Goal: Task Accomplishment & Management: Complete application form

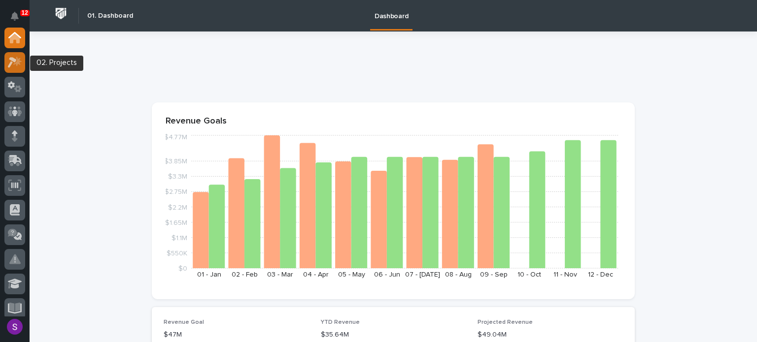
click at [14, 62] on icon at bounding box center [15, 62] width 14 height 11
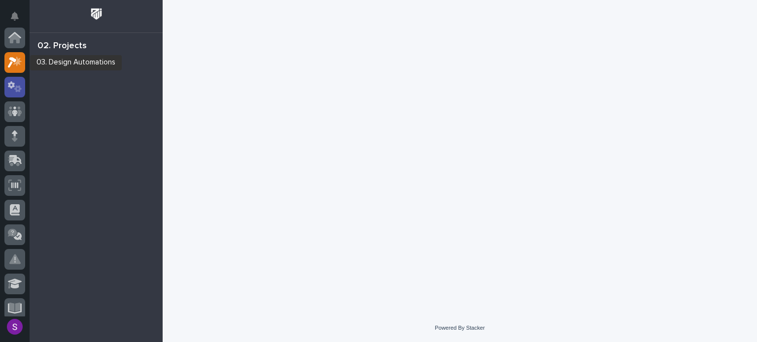
scroll to position [25, 0]
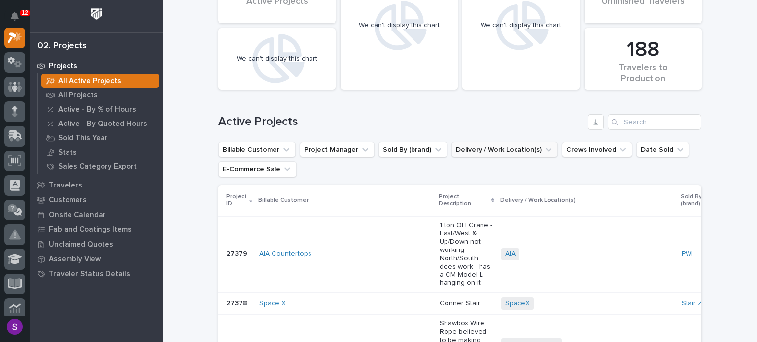
scroll to position [148, 0]
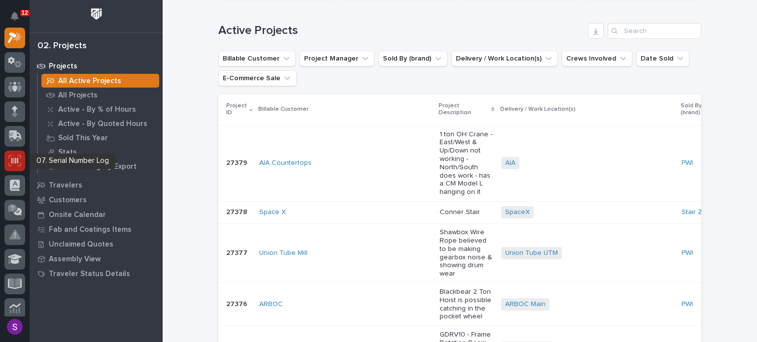
click at [20, 159] on icon at bounding box center [14, 160] width 13 height 11
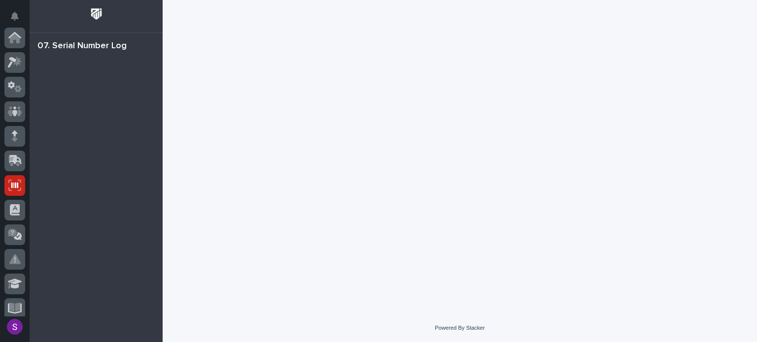
scroll to position [148, 0]
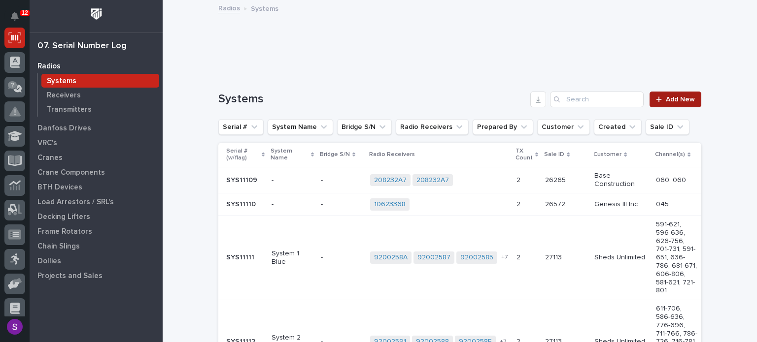
click at [696, 92] on link "Add New" at bounding box center [675, 100] width 52 height 16
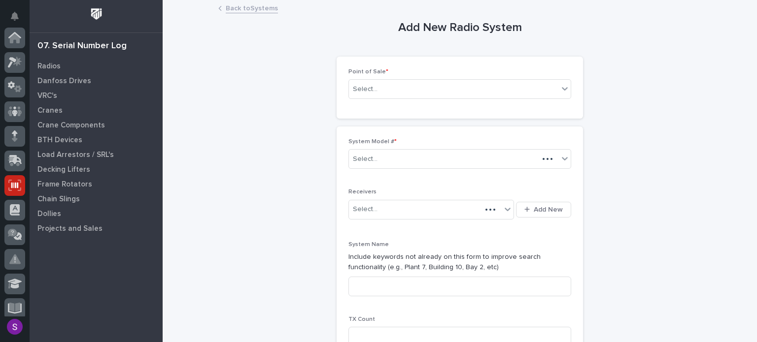
scroll to position [148, 0]
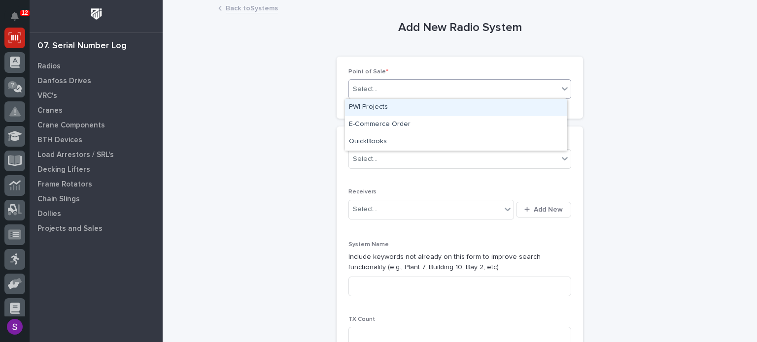
click at [456, 94] on div "Select..." at bounding box center [453, 89] width 209 height 16
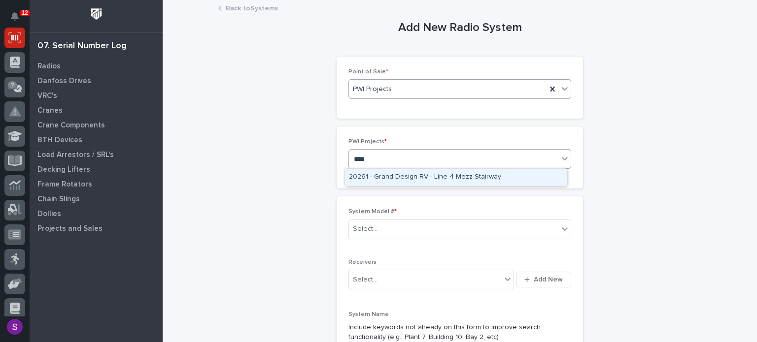
type input "*****"
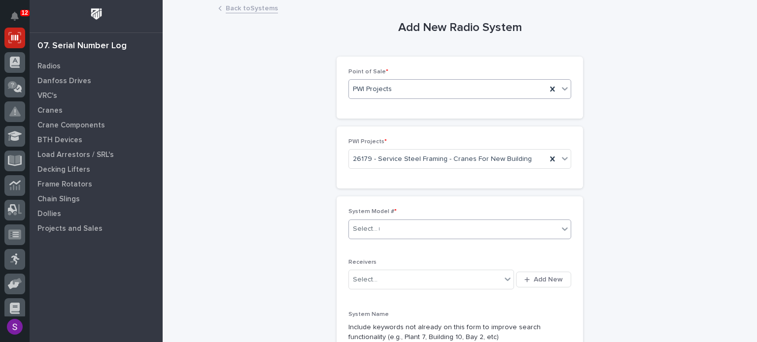
type input "**"
click at [516, 272] on button "Add New" at bounding box center [543, 280] width 55 height 16
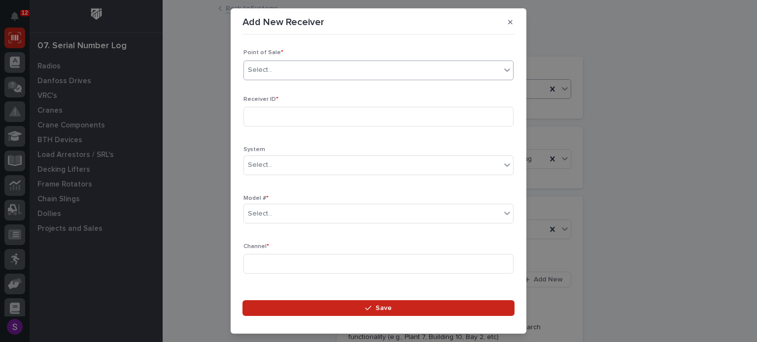
type input "*"
type input "*****"
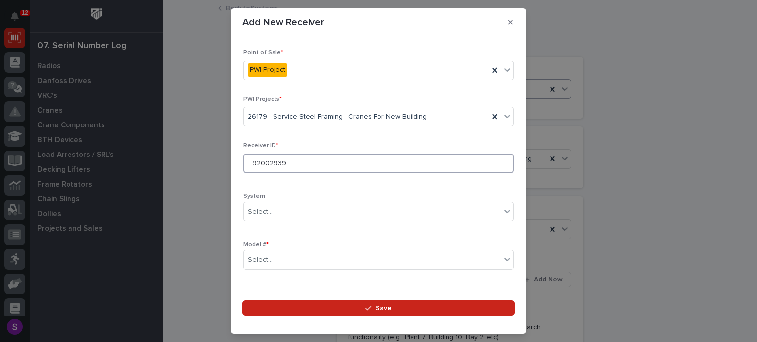
type input "92002939"
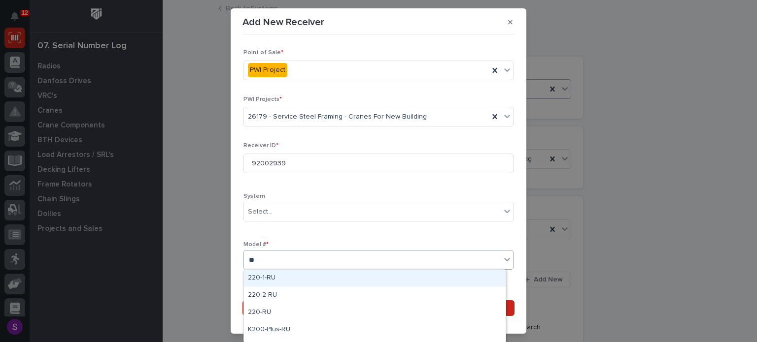
type input "***"
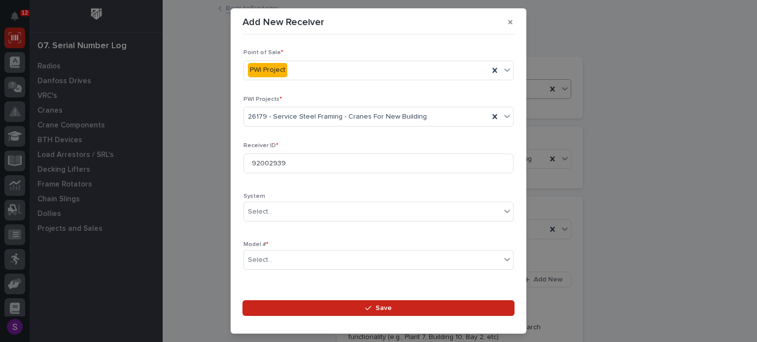
scroll to position [146, 0]
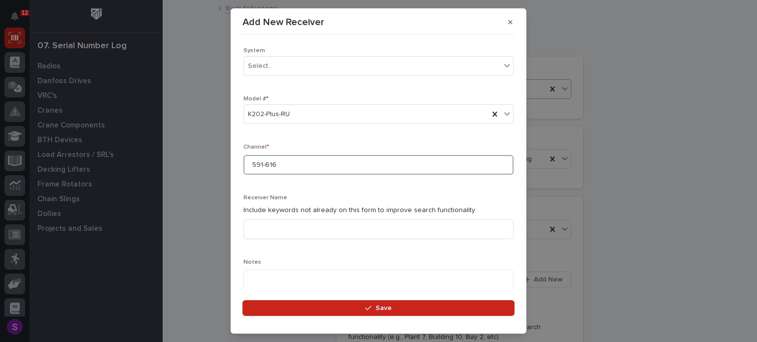
type input "591-616"
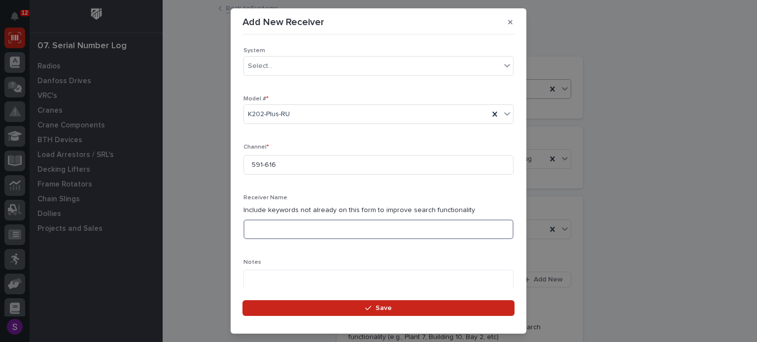
type input "B"
type input "Bridge Motion"
type textarea "**********"
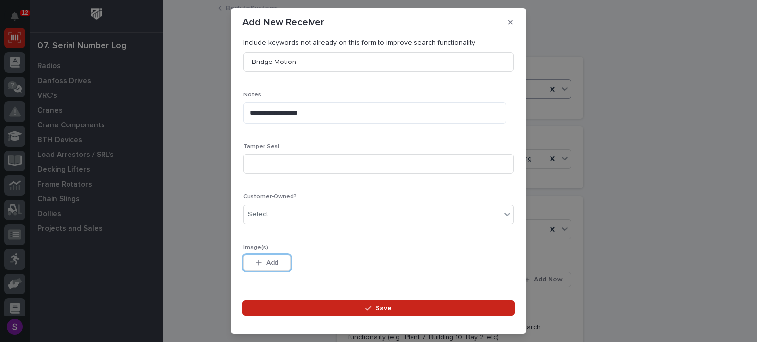
click at [242, 300] on button "Save" at bounding box center [378, 308] width 272 height 16
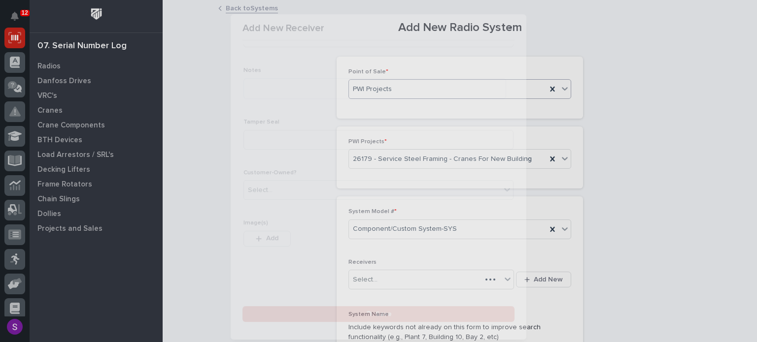
scroll to position [0, 0]
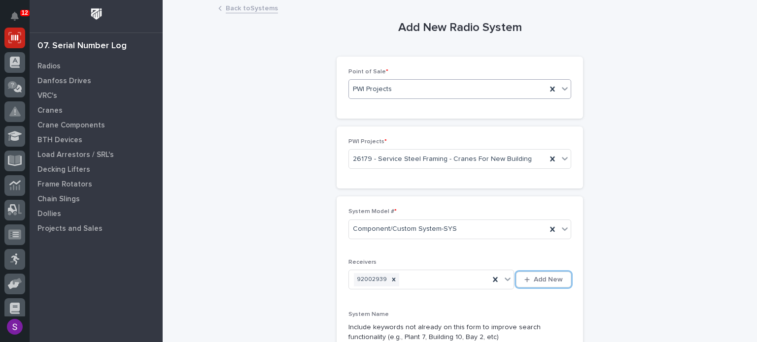
click at [516, 272] on button "Add New" at bounding box center [543, 280] width 55 height 16
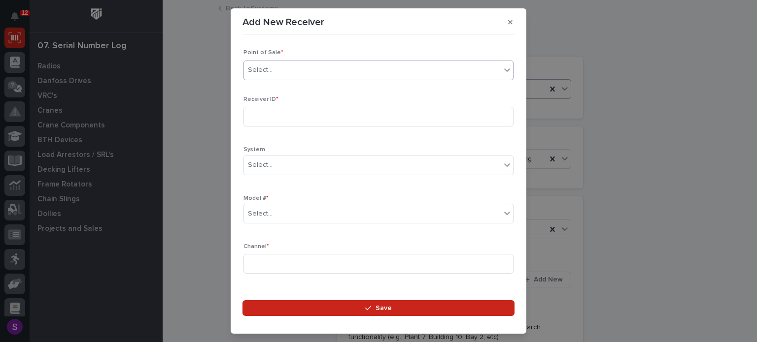
type input "*"
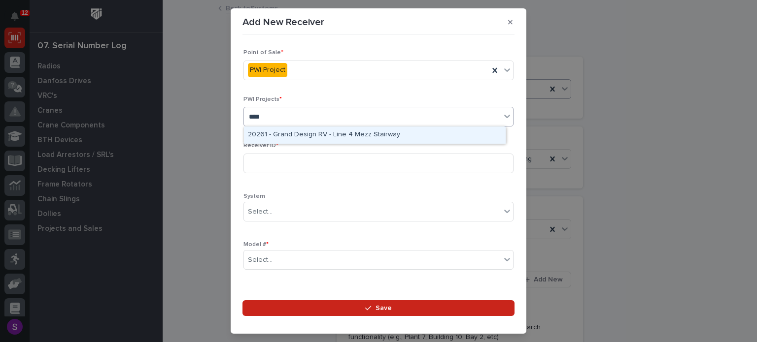
type input "*****"
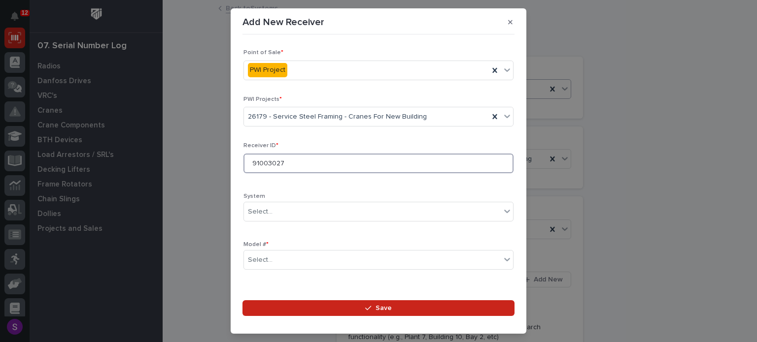
type input "91003027"
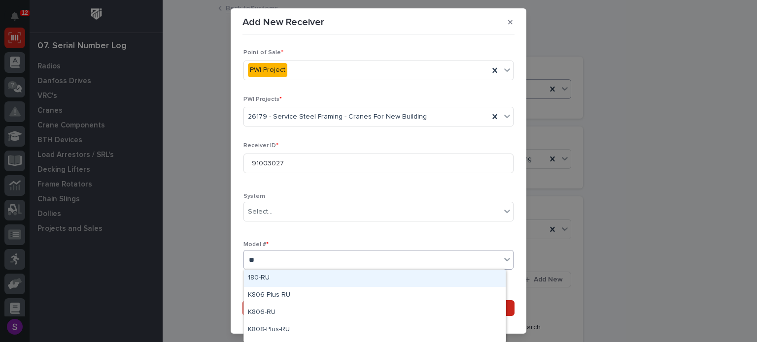
type input "***"
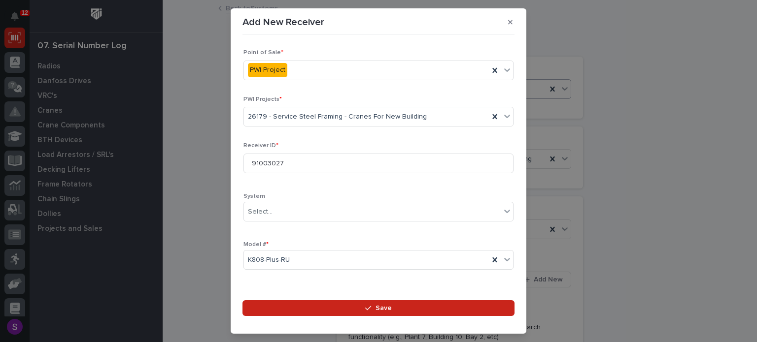
scroll to position [146, 0]
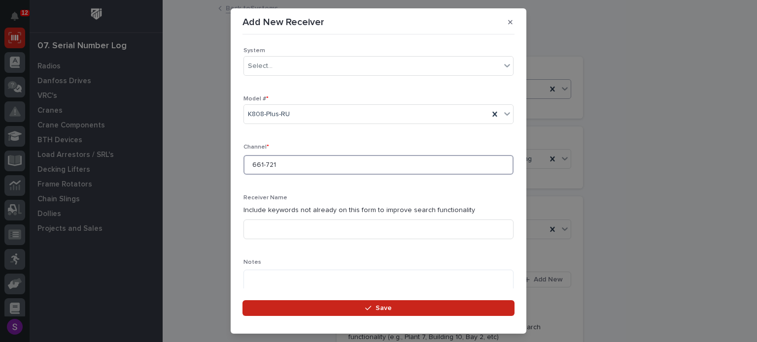
type input "661-721"
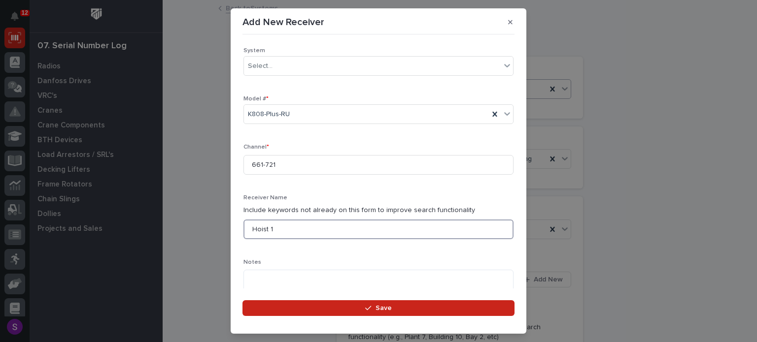
type input "Hoist 1"
type textarea "**********"
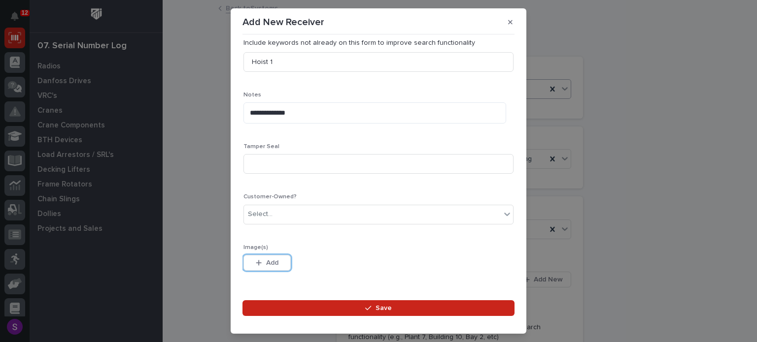
click at [242, 300] on button "Save" at bounding box center [378, 308] width 272 height 16
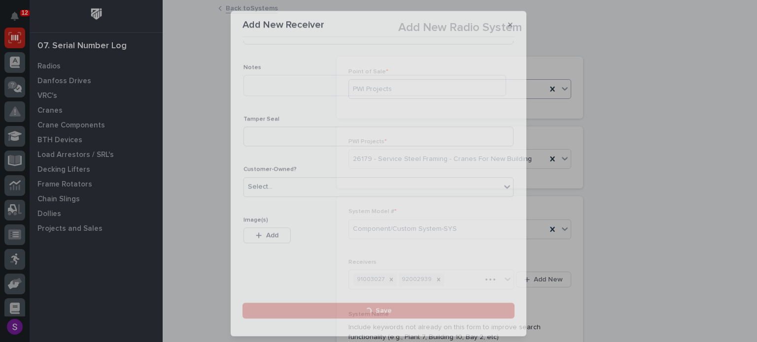
scroll to position [0, 0]
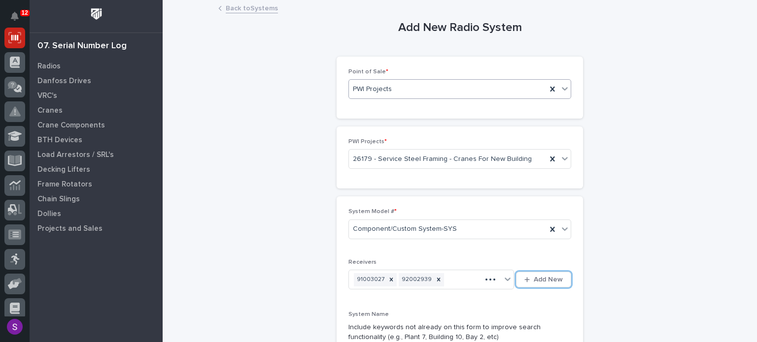
click at [516, 272] on button "Add New" at bounding box center [543, 280] width 55 height 16
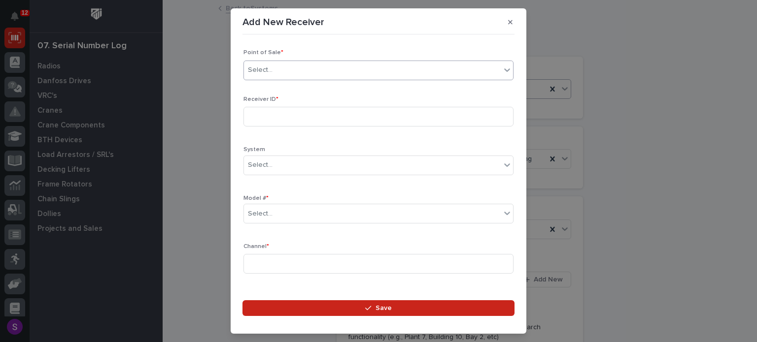
type input "*"
type input "*****"
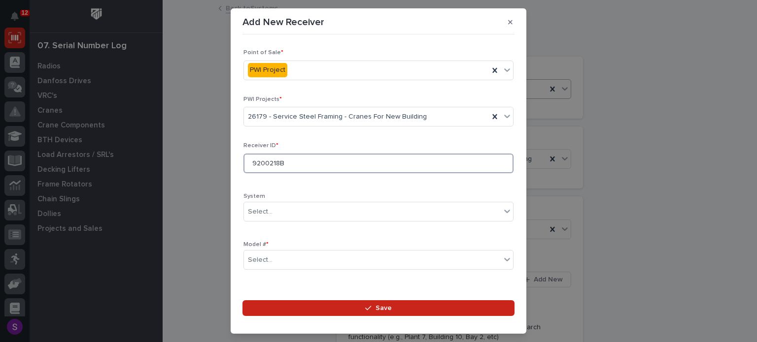
type input "9200218B"
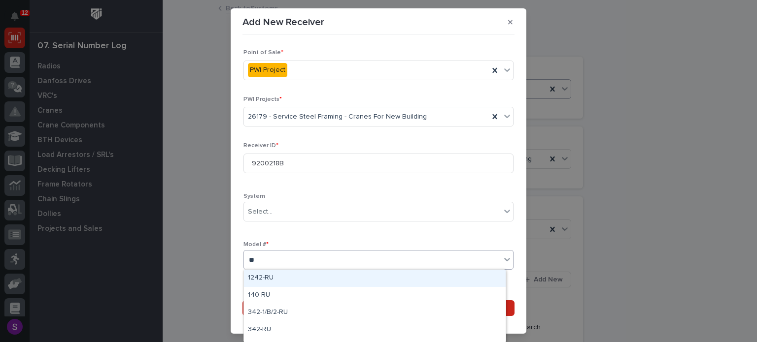
type input "***"
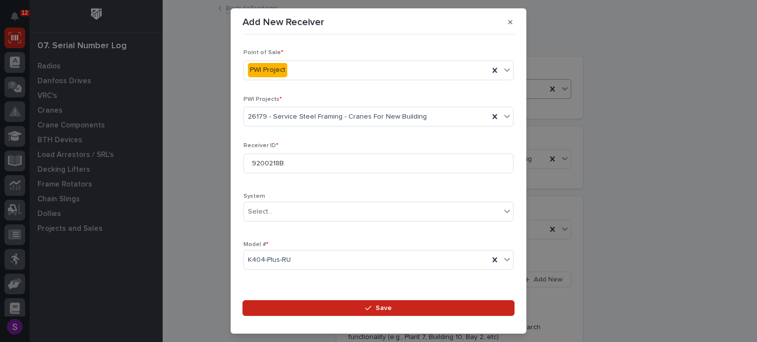
scroll to position [146, 0]
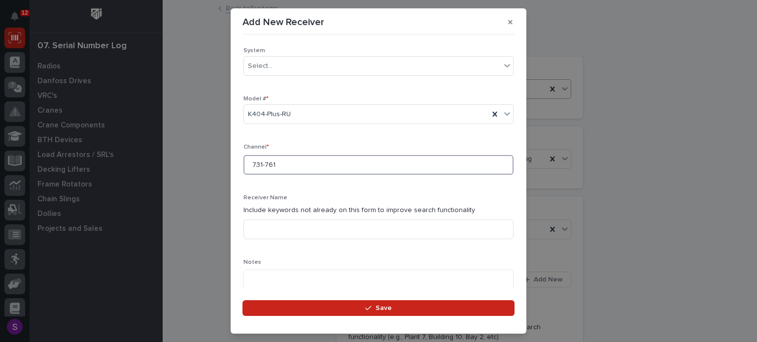
type input "731-761"
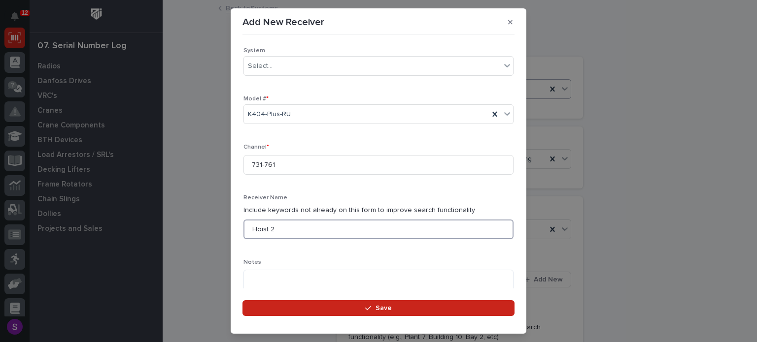
type input "Hoist 2"
type textarea "**********"
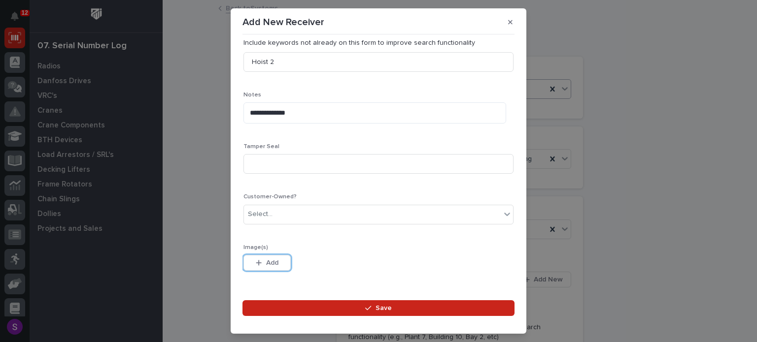
click at [243, 255] on button "Add" at bounding box center [266, 263] width 47 height 16
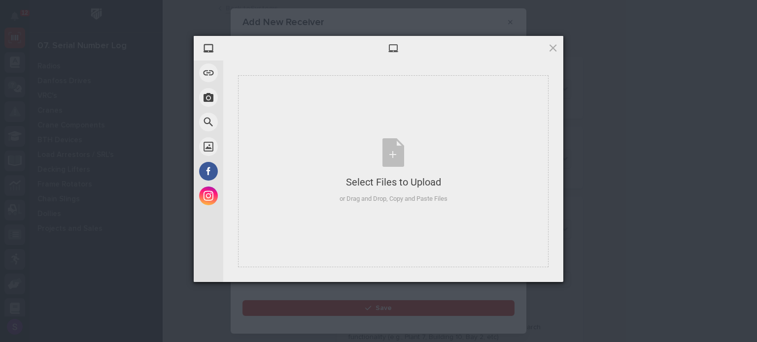
click at [556, 41] on div at bounding box center [393, 48] width 340 height 25
click at [555, 48] on span at bounding box center [552, 47] width 11 height 11
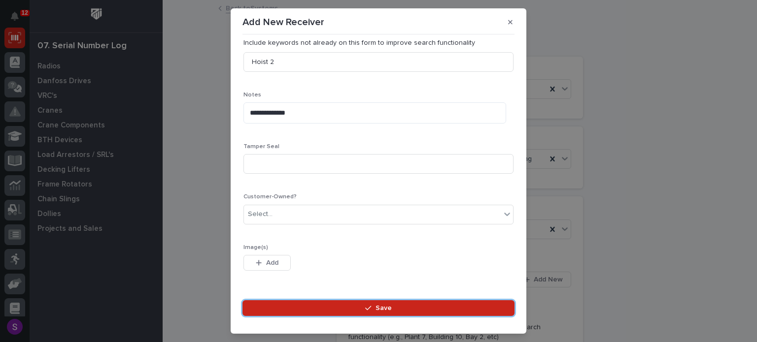
click at [242, 300] on button "Save" at bounding box center [378, 308] width 272 height 16
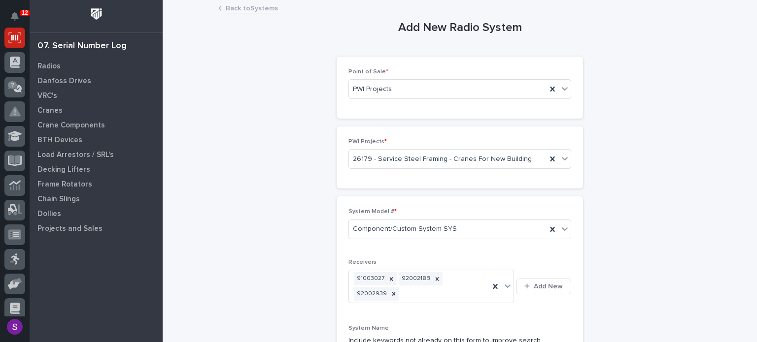
scroll to position [197, 0]
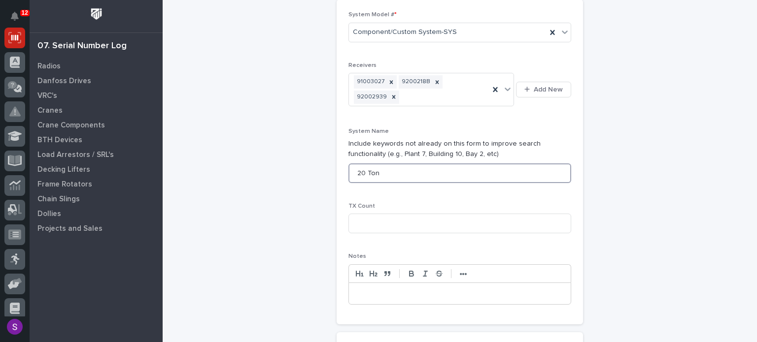
type input "20 Ton"
type input "1"
type input "2"
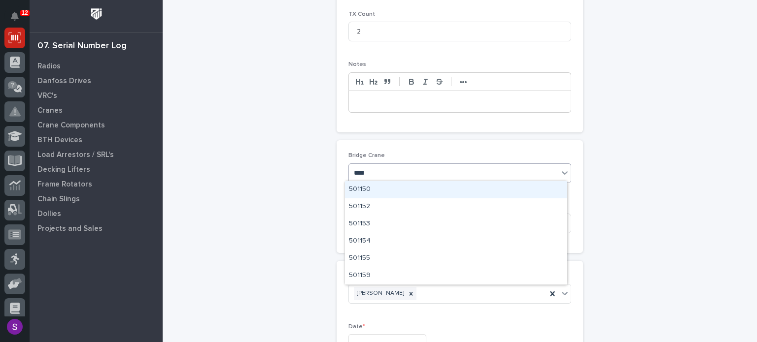
type input "*****"
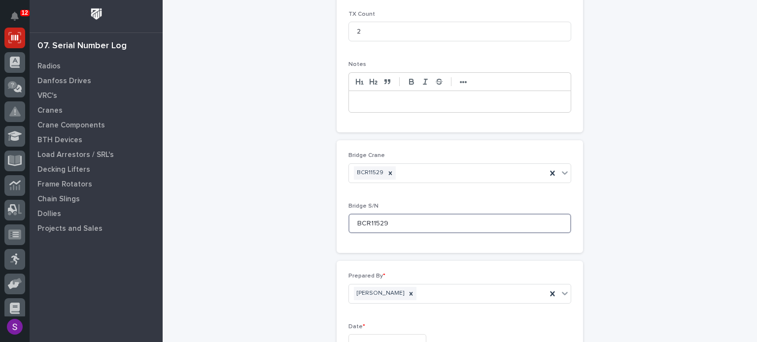
type input "BCR11529"
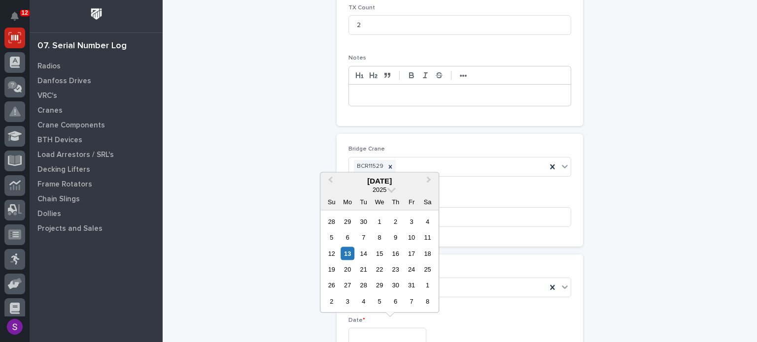
type input "**********"
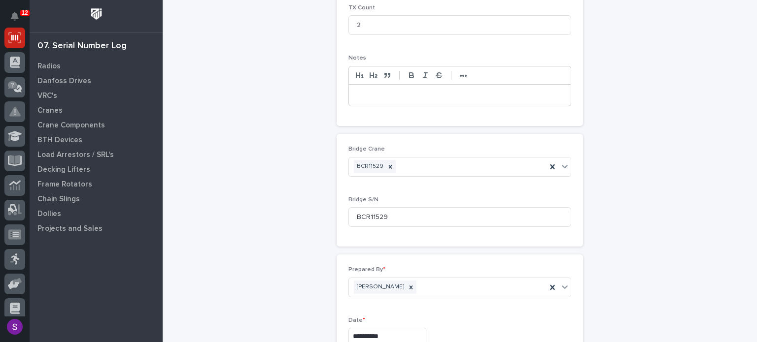
scroll to position [516, 0]
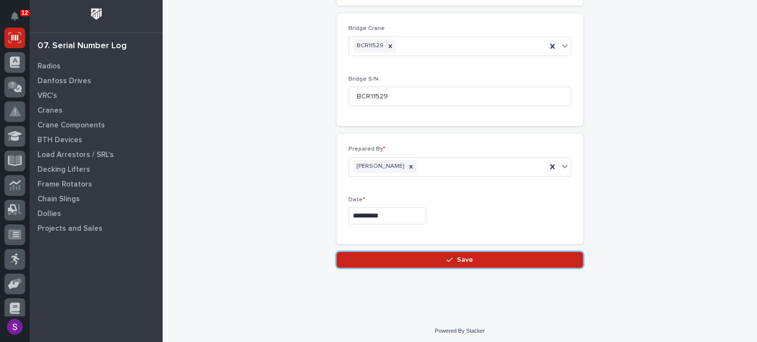
click at [336, 252] on button "Save" at bounding box center [459, 260] width 246 height 16
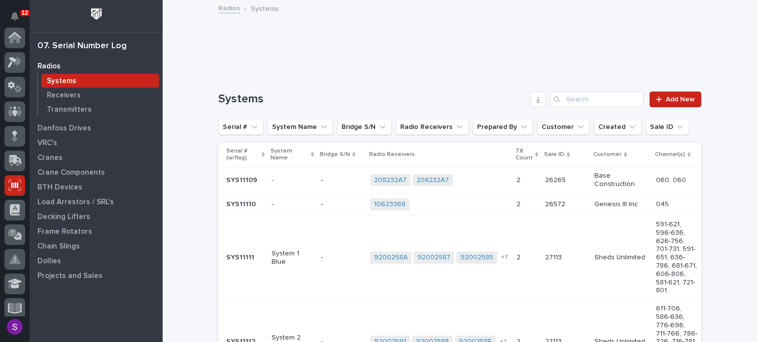
scroll to position [148, 0]
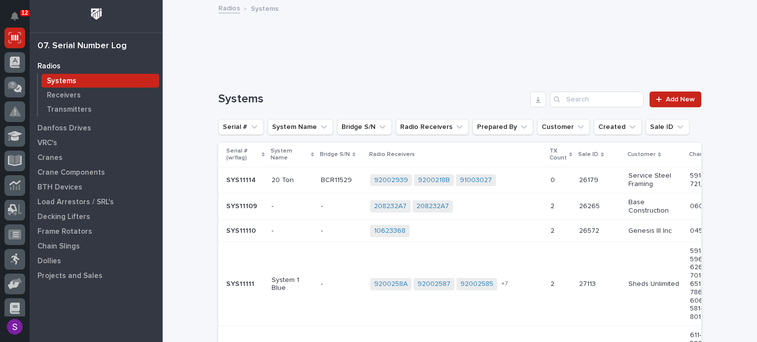
click at [508, 174] on div "92002939 9200218B 91003027 + 0" at bounding box center [456, 180] width 172 height 12
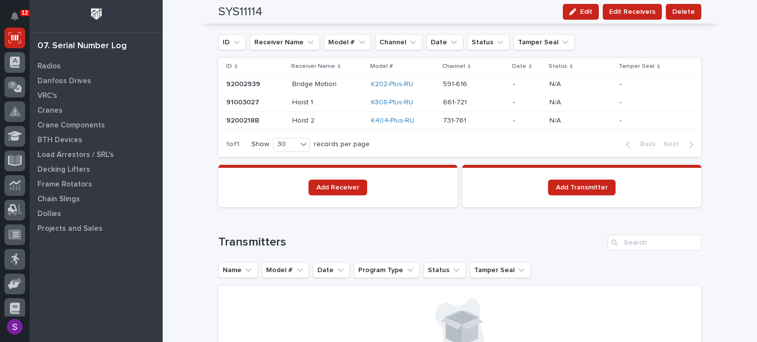
scroll to position [743, 0]
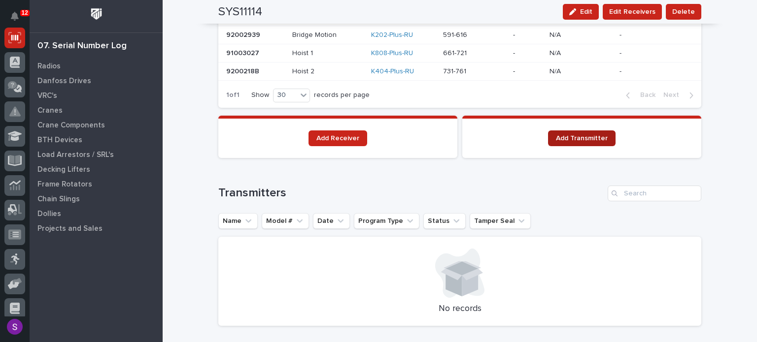
click at [576, 135] on span "Add Transmitter" at bounding box center [582, 138] width 52 height 7
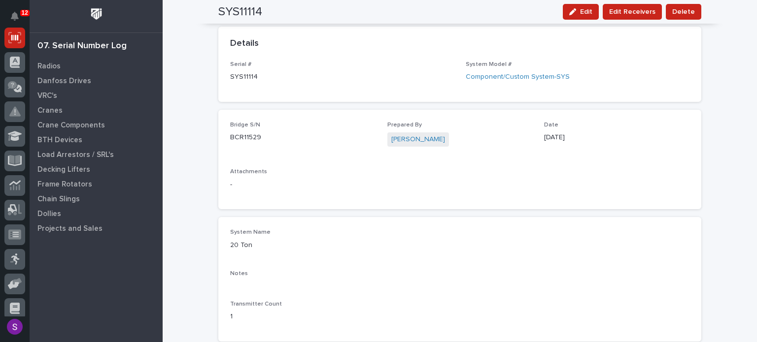
scroll to position [0, 0]
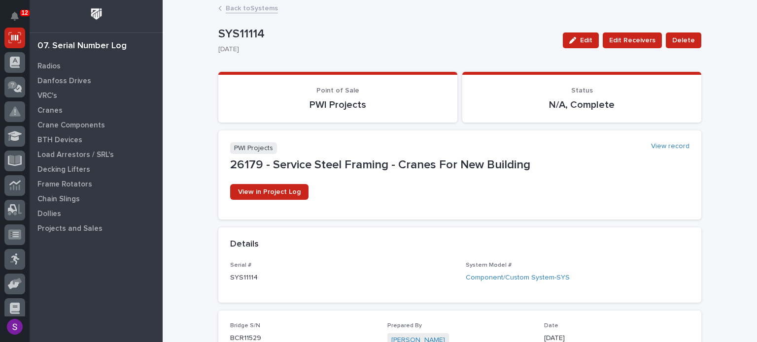
click at [254, 10] on link "Back to Systems" at bounding box center [252, 7] width 52 height 11
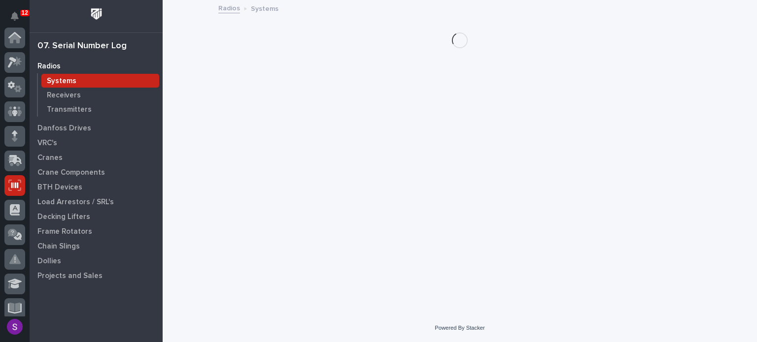
scroll to position [148, 0]
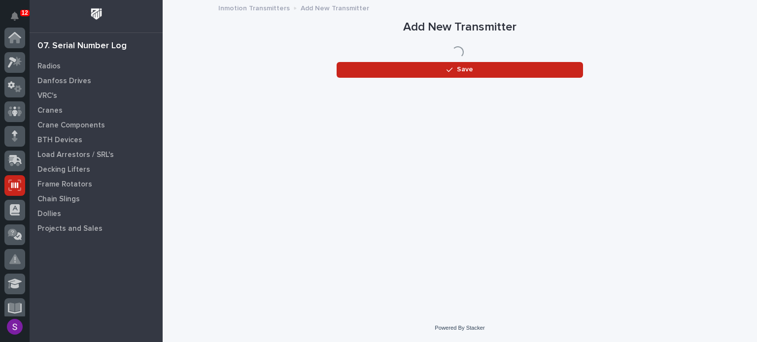
scroll to position [148, 0]
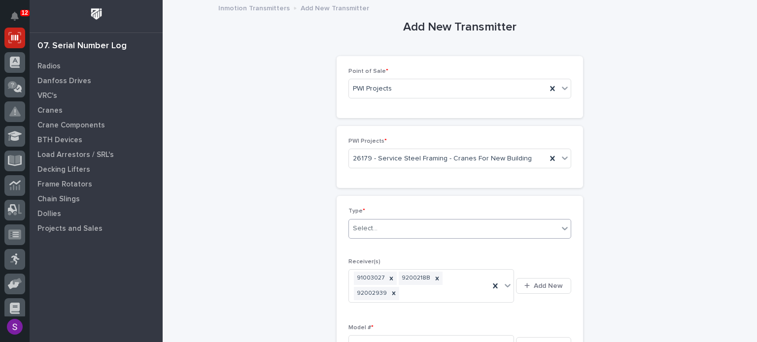
drag, startPoint x: 407, startPoint y: 222, endPoint x: 416, endPoint y: 218, distance: 10.2
click at [411, 221] on div "Select..." at bounding box center [453, 229] width 209 height 16
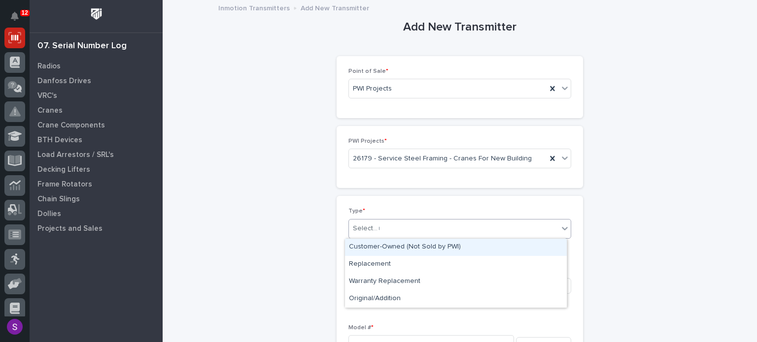
type input "**"
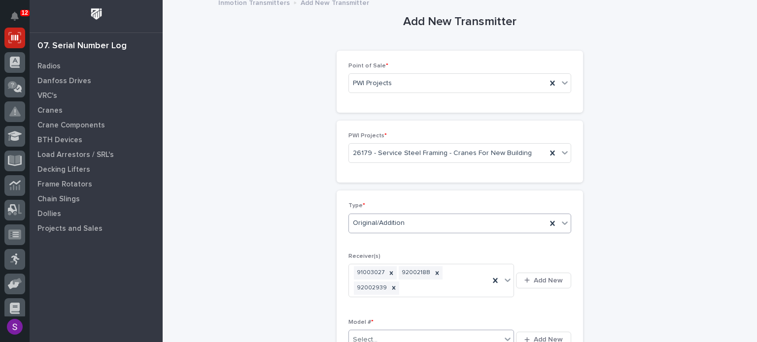
scroll to position [9, 0]
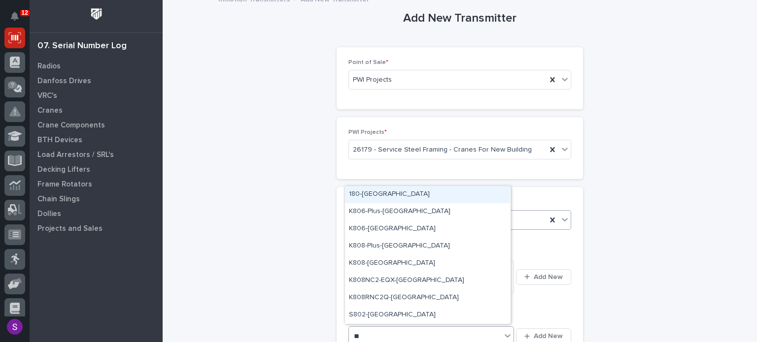
type input "***"
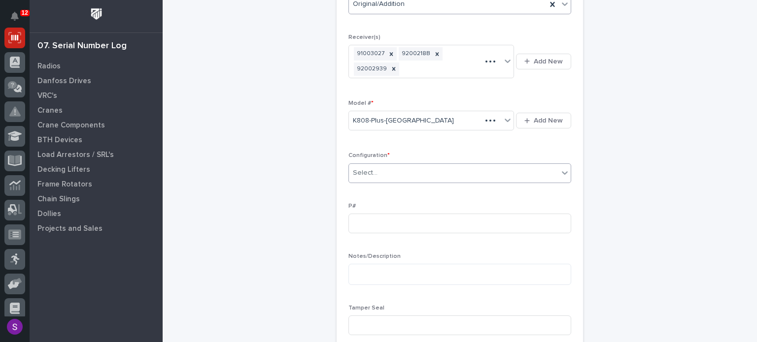
scroll to position [225, 0]
type input "*"
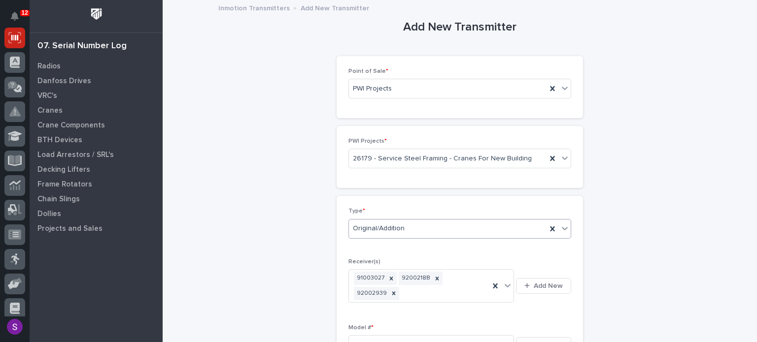
scroll to position [326, 0]
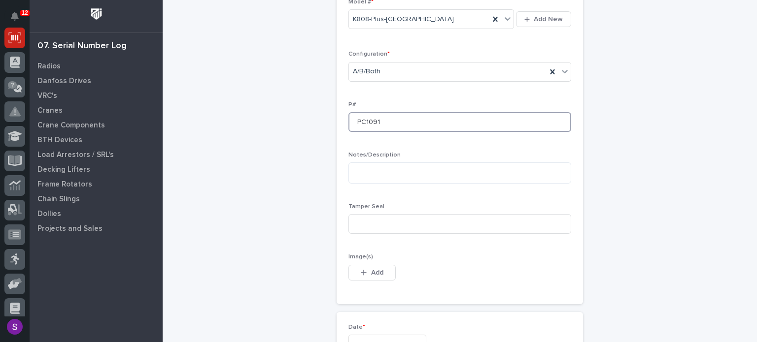
type input "PC1091"
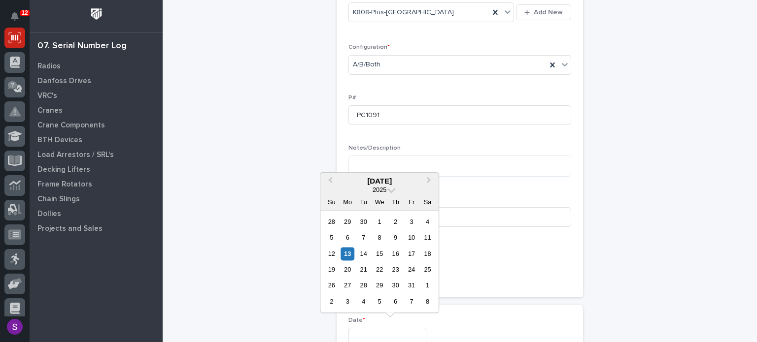
type input "**********"
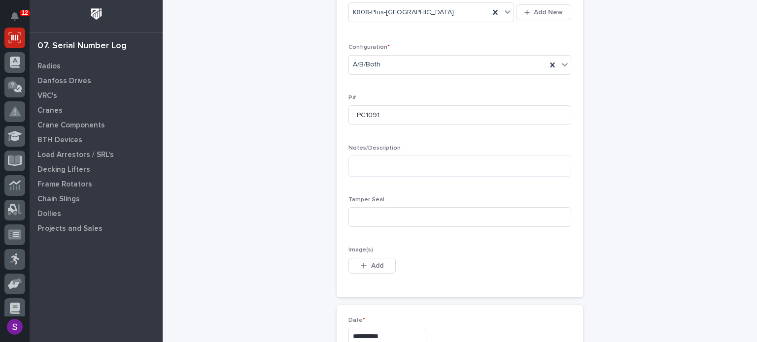
scroll to position [545, 0]
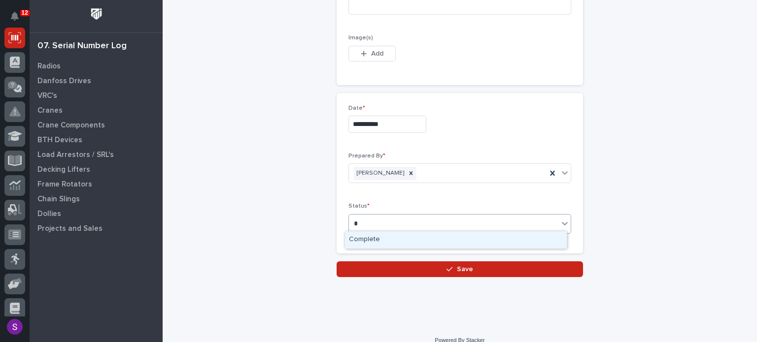
type input "**"
click at [336, 262] on button "Save" at bounding box center [459, 270] width 246 height 16
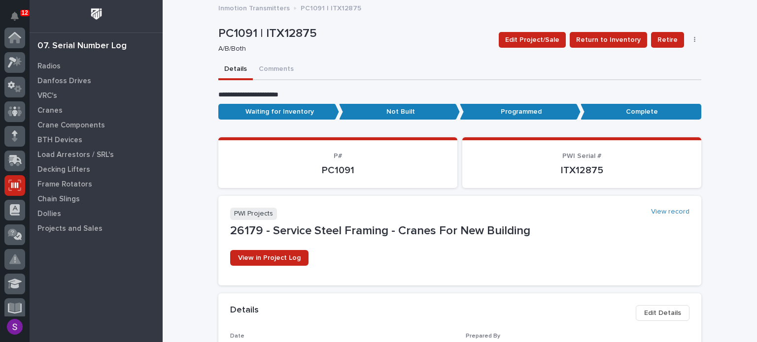
scroll to position [148, 0]
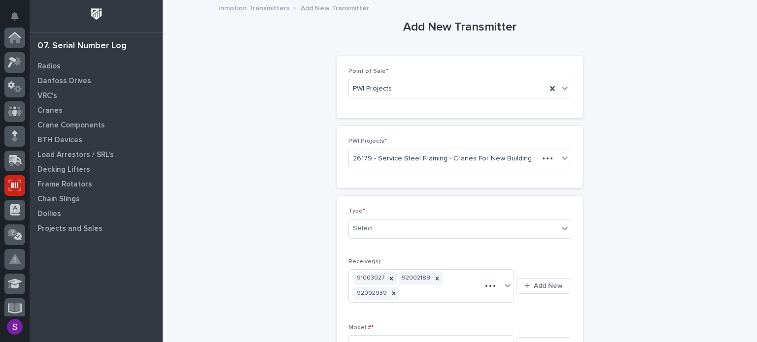
scroll to position [148, 0]
click at [399, 231] on div "Select..." at bounding box center [453, 229] width 209 height 16
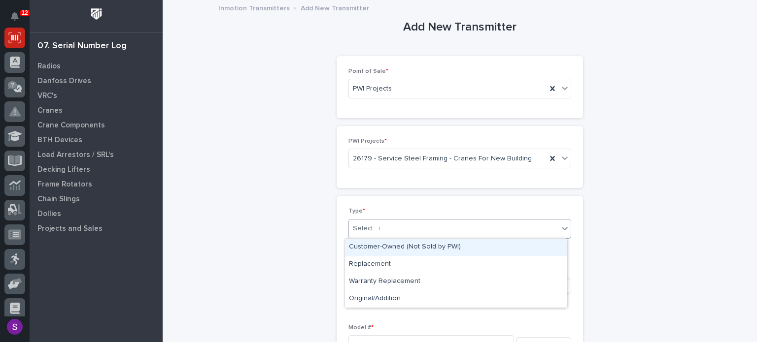
type input "**"
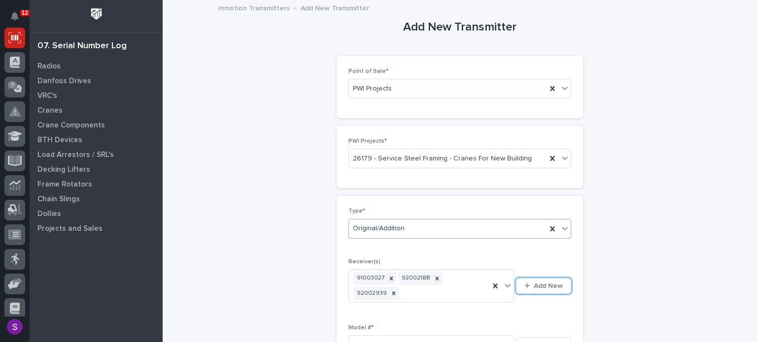
scroll to position [5, 0]
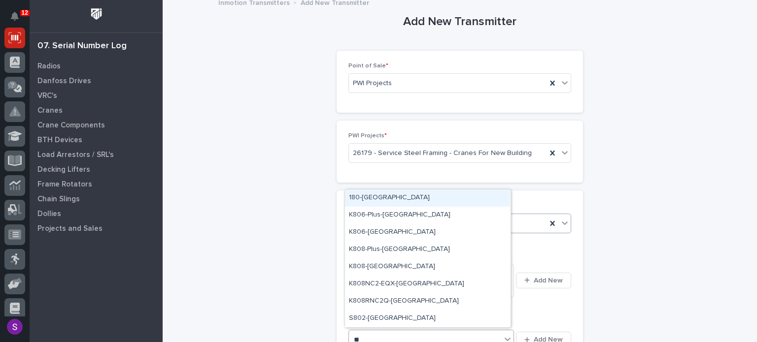
type input "***"
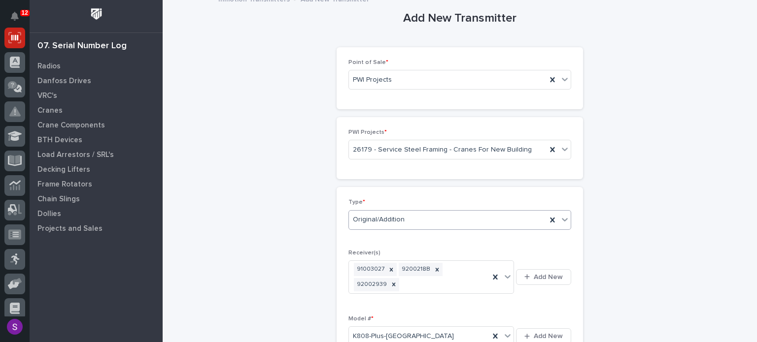
scroll to position [225, 0]
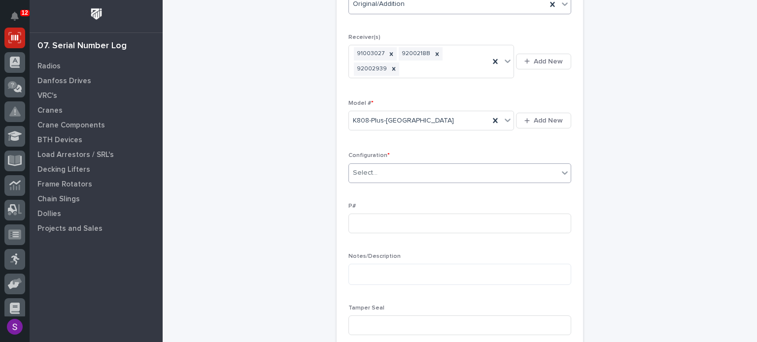
type input "*"
type input "PC1092"
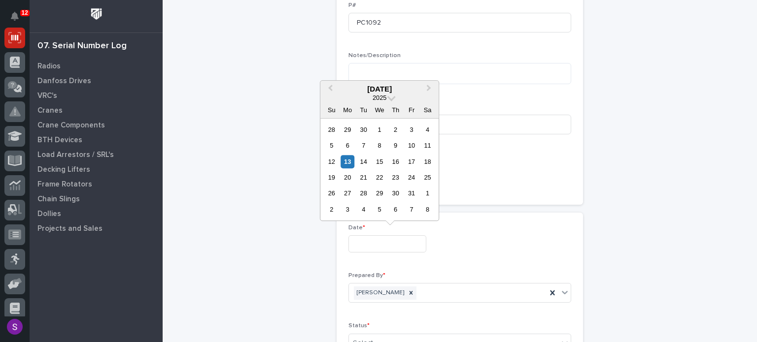
type input "**********"
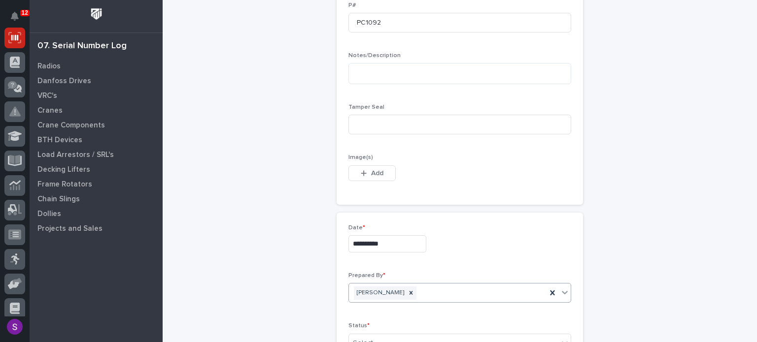
scroll to position [429, 0]
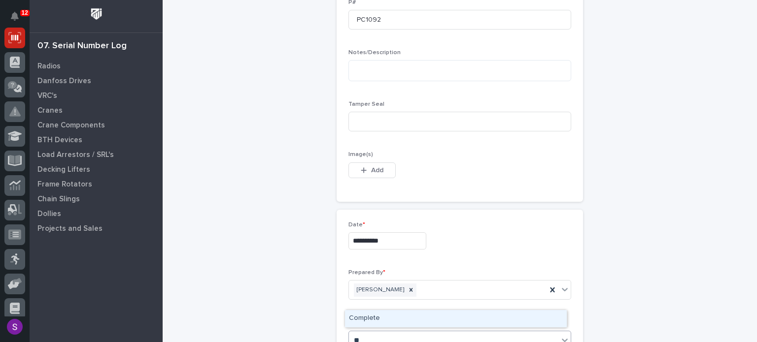
type input "***"
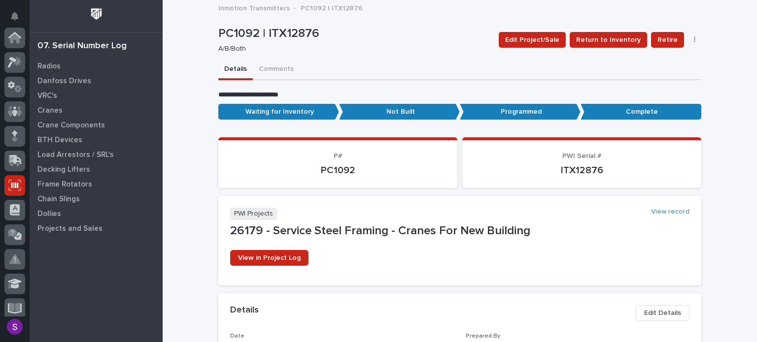
scroll to position [148, 0]
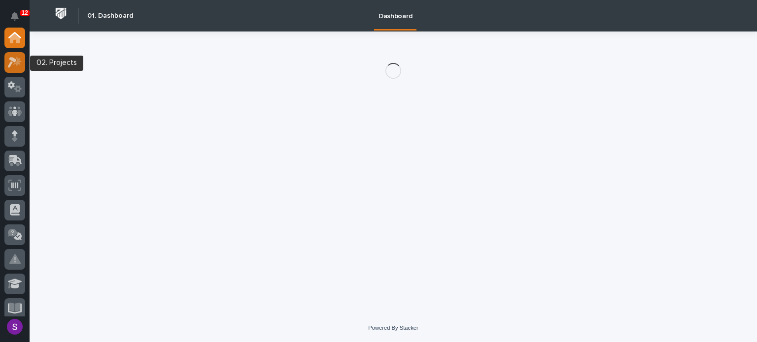
click at [5, 59] on div at bounding box center [14, 62] width 21 height 21
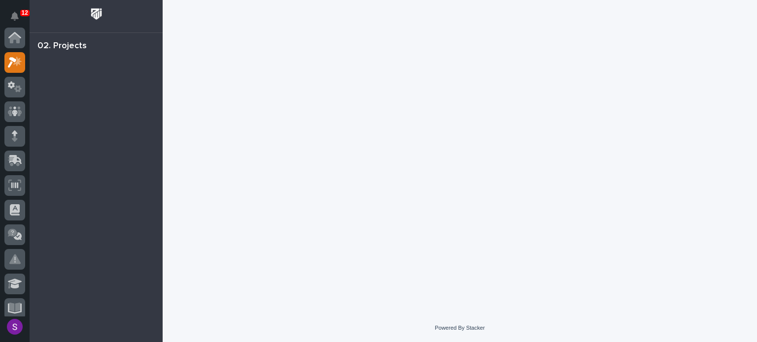
scroll to position [25, 0]
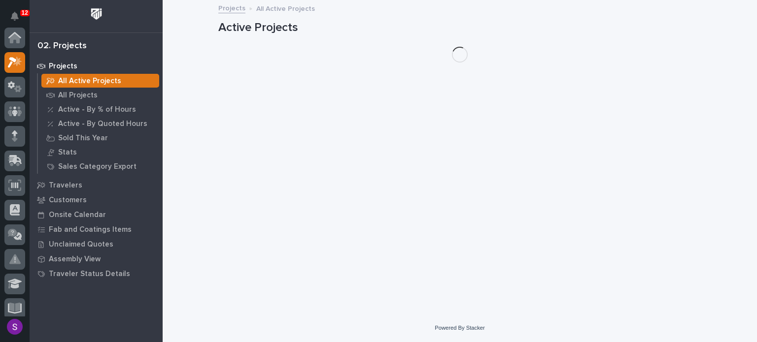
scroll to position [25, 0]
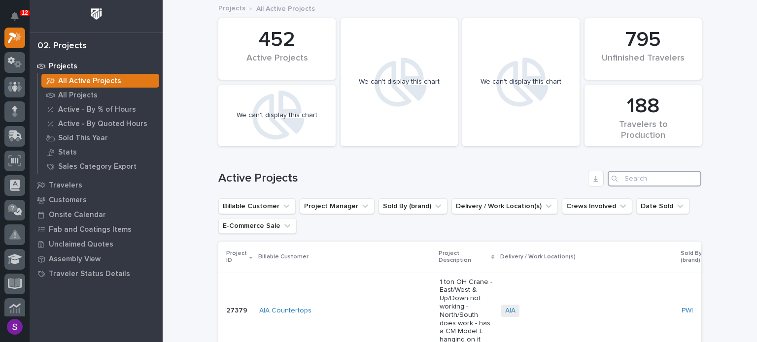
click at [642, 177] on input "Search" at bounding box center [654, 179] width 94 height 16
paste input "26624"
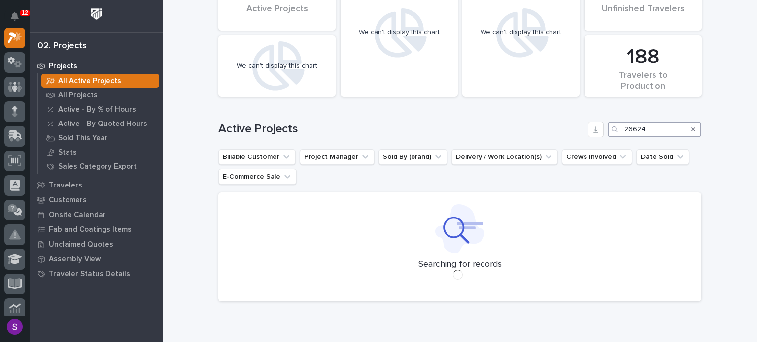
scroll to position [32, 0]
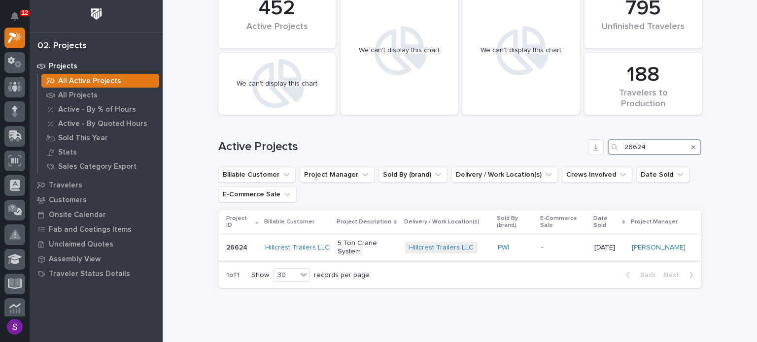
type input "26624"
click at [512, 245] on div "PWI" at bounding box center [514, 248] width 35 height 8
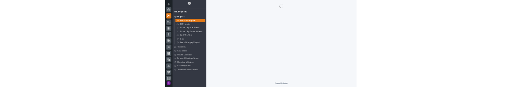
scroll to position [25, 0]
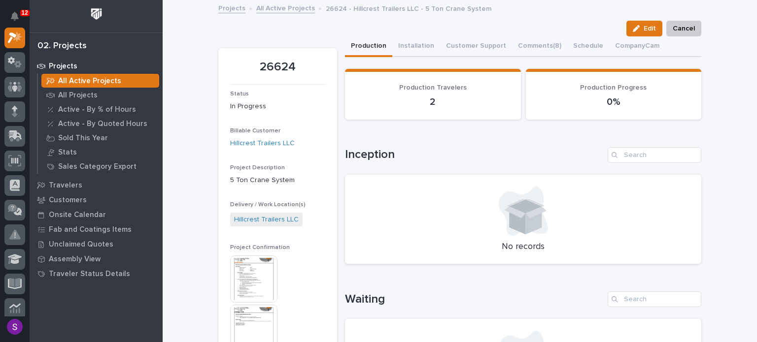
click at [255, 272] on img at bounding box center [253, 279] width 47 height 47
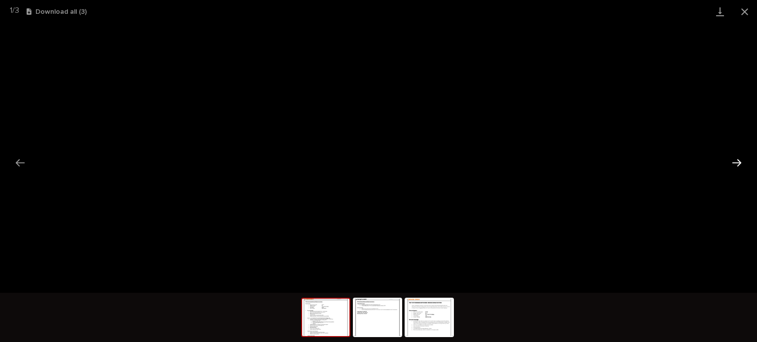
click at [740, 156] on button "Next slide" at bounding box center [736, 162] width 21 height 19
click at [737, 163] on button "Next slide" at bounding box center [736, 162] width 21 height 19
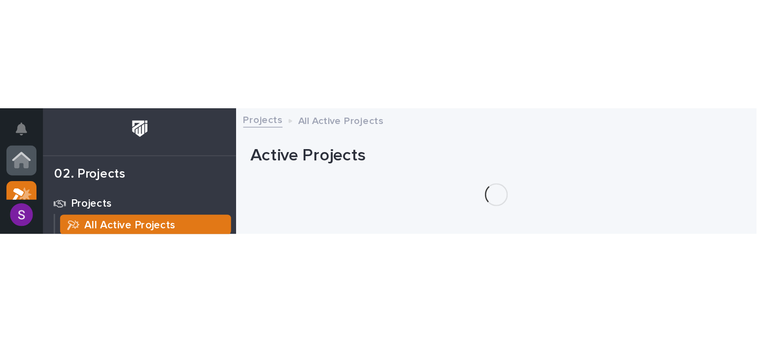
scroll to position [25, 0]
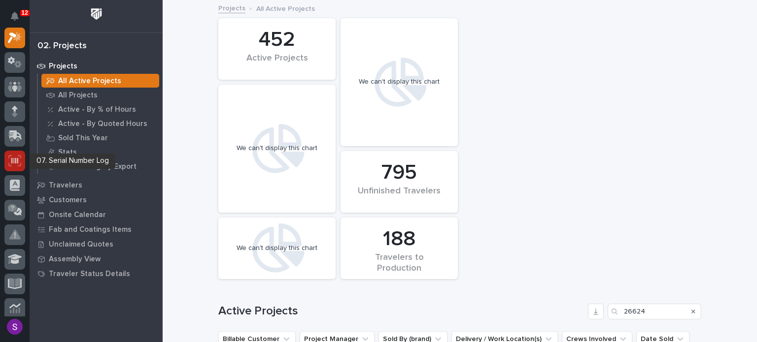
click at [17, 164] on icon at bounding box center [14, 160] width 13 height 11
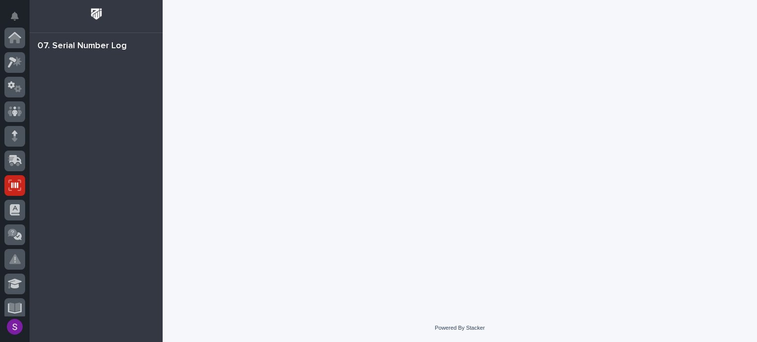
scroll to position [148, 0]
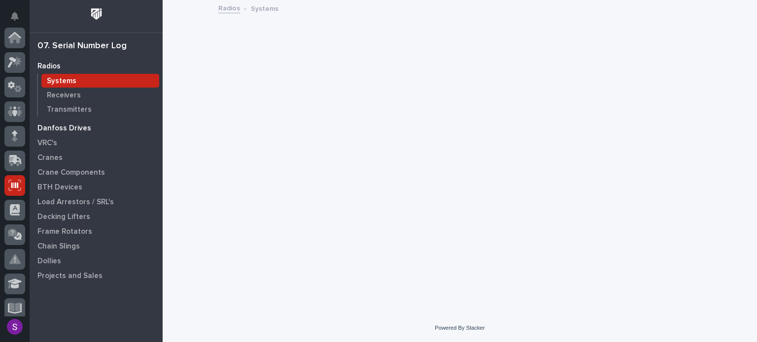
scroll to position [148, 0]
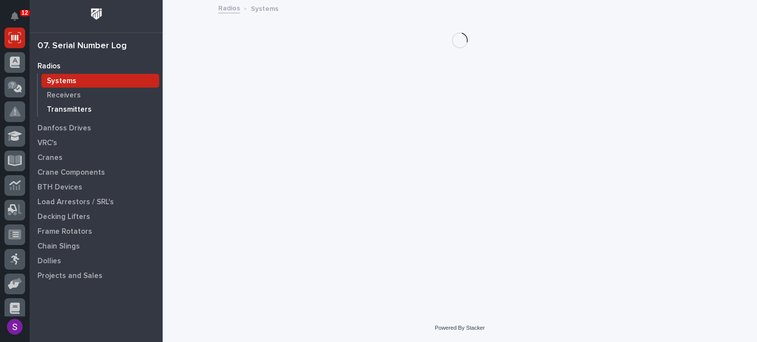
click at [70, 112] on p "Transmitters" at bounding box center [69, 109] width 45 height 9
